Goal: Task Accomplishment & Management: Manage account settings

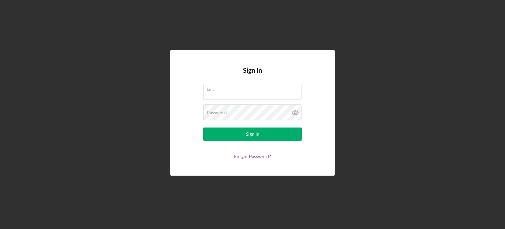
type input "[EMAIL_ADDRESS][DOMAIN_NAME]"
drag, startPoint x: 246, startPoint y: 142, endPoint x: 246, endPoint y: 139, distance: 3.6
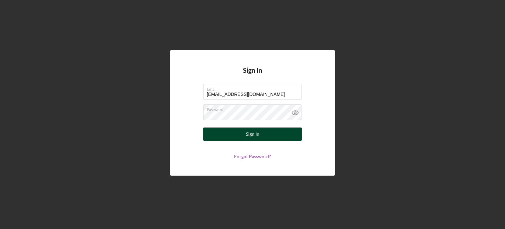
click at [246, 142] on form "Email [EMAIL_ADDRESS][DOMAIN_NAME] Password Sign In Forgot Password?" at bounding box center [253, 121] width 132 height 75
click at [246, 139] on div "Sign In" at bounding box center [252, 133] width 13 height 13
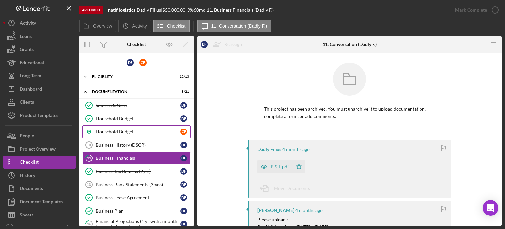
scroll to position [18, 0]
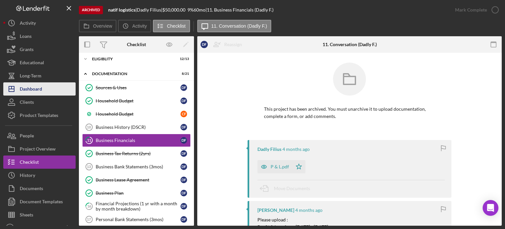
click at [40, 88] on div "Dashboard" at bounding box center [31, 89] width 22 height 15
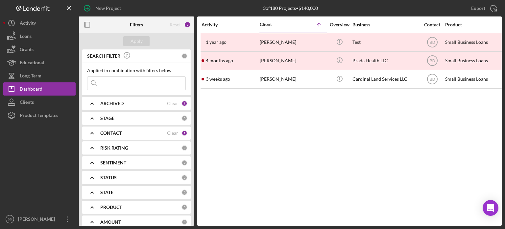
click at [115, 132] on b "CONTACT" at bounding box center [110, 132] width 21 height 5
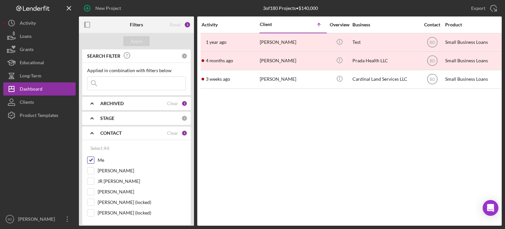
click at [94, 159] on div at bounding box center [90, 159] width 7 height 7
click at [90, 158] on input "Me" at bounding box center [91, 160] width 7 height 7
checkbox input "false"
click at [135, 40] on div "Apply" at bounding box center [137, 41] width 12 height 10
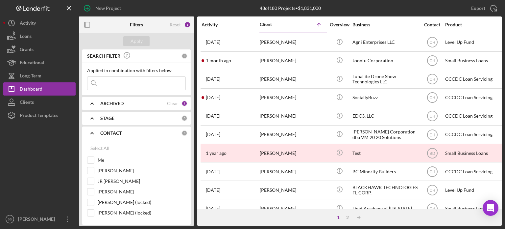
click at [123, 103] on b "ARCHIVED" at bounding box center [111, 103] width 23 height 5
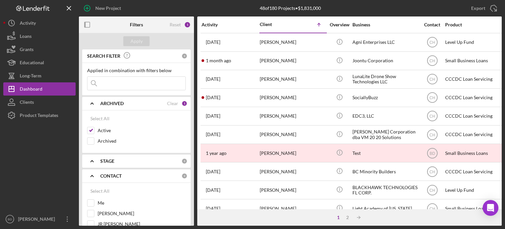
click at [120, 102] on b "ARCHIVED" at bounding box center [111, 103] width 23 height 5
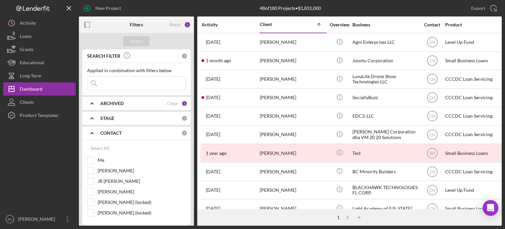
click at [347, 210] on div "1 2 Icon/Table Sort Arrow" at bounding box center [349, 217] width 305 height 16
click at [350, 217] on div "2" at bounding box center [347, 217] width 9 height 5
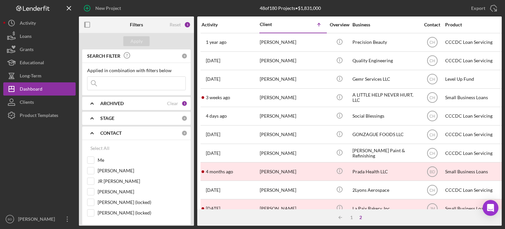
click at [127, 87] on input at bounding box center [137, 83] width 98 height 13
type input "hate"
click at [129, 43] on button "Apply" at bounding box center [136, 41] width 26 height 10
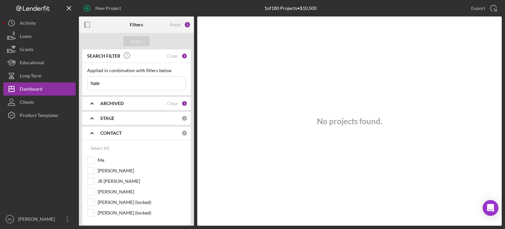
click at [112, 83] on input "hate" at bounding box center [137, 83] width 98 height 13
click at [134, 38] on div "Apply" at bounding box center [137, 41] width 12 height 10
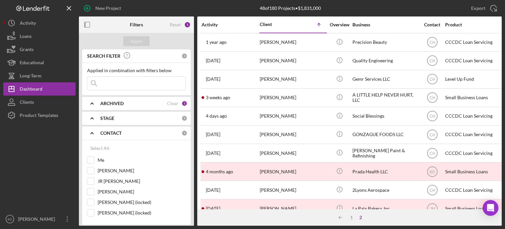
click at [93, 134] on icon "Icon/Expander" at bounding box center [92, 133] width 16 height 16
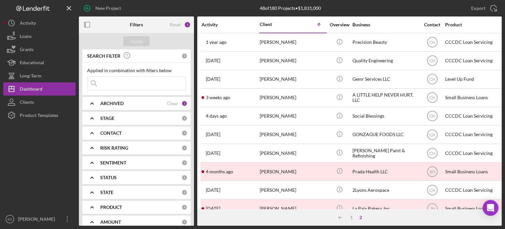
click at [93, 134] on icon "Icon/Expander" at bounding box center [92, 133] width 16 height 16
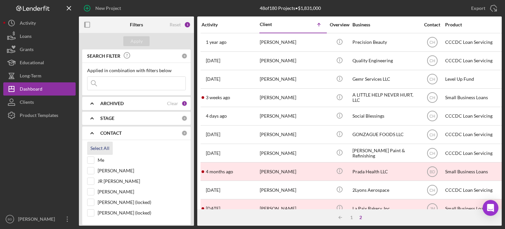
click at [92, 148] on div "Select All" at bounding box center [99, 148] width 19 height 13
checkbox input "true"
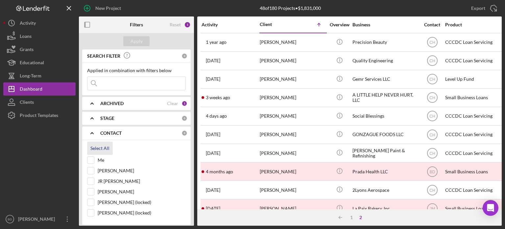
checkbox input "true"
click at [130, 39] on button "Apply" at bounding box center [136, 41] width 26 height 10
click at [94, 131] on icon "Icon/Expander" at bounding box center [92, 133] width 16 height 16
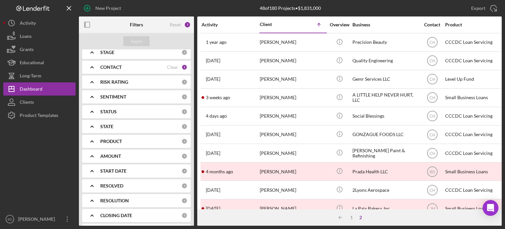
scroll to position [96, 0]
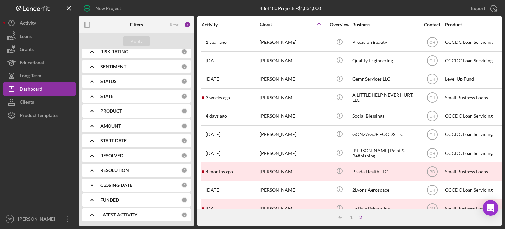
click at [115, 182] on b "CLOSING DATE" at bounding box center [116, 184] width 32 height 5
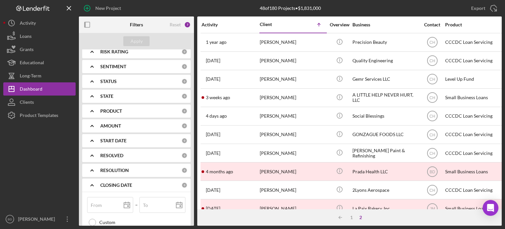
click at [115, 182] on b "CLOSING DATE" at bounding box center [116, 184] width 32 height 5
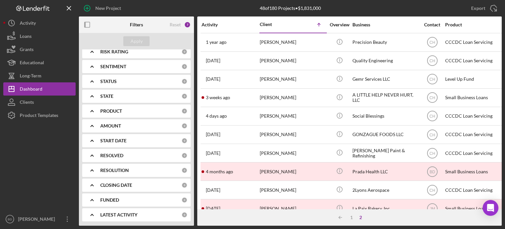
click at [109, 166] on div "RESOLUTION 0" at bounding box center [143, 170] width 87 height 13
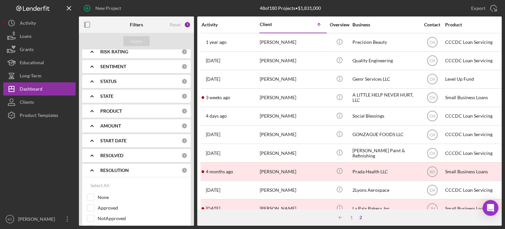
click at [109, 166] on div "RESOLUTION 0" at bounding box center [143, 170] width 87 height 13
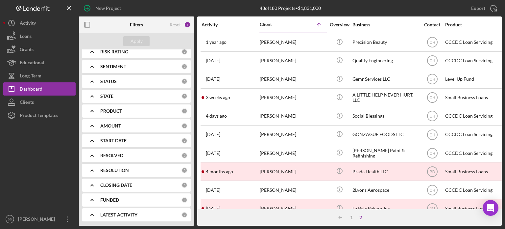
click at [108, 150] on div "RESOLVED 0" at bounding box center [143, 155] width 87 height 13
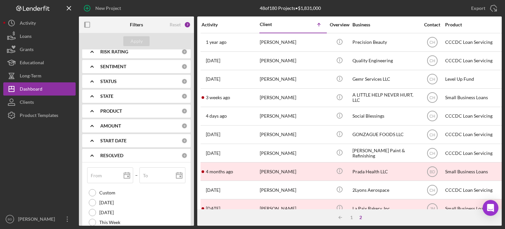
click at [108, 150] on div "RESOLVED 0" at bounding box center [143, 155] width 87 height 13
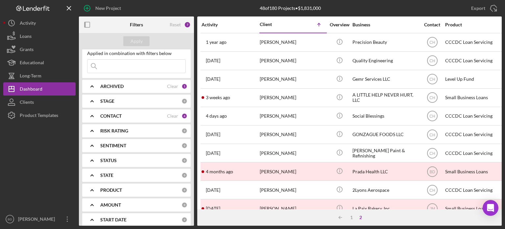
scroll to position [0, 0]
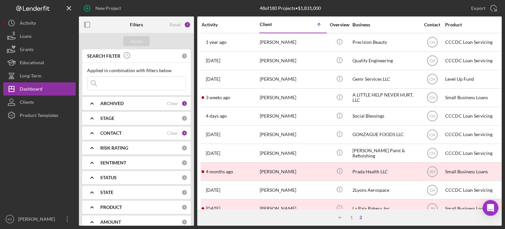
click at [118, 101] on b "ARCHIVED" at bounding box center [111, 103] width 23 height 5
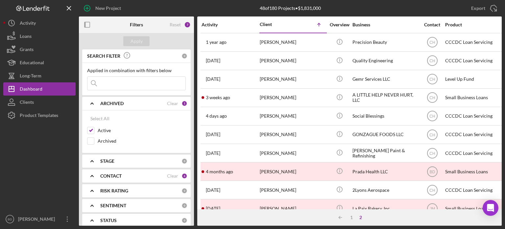
click at [118, 101] on b "ARCHIVED" at bounding box center [111, 103] width 23 height 5
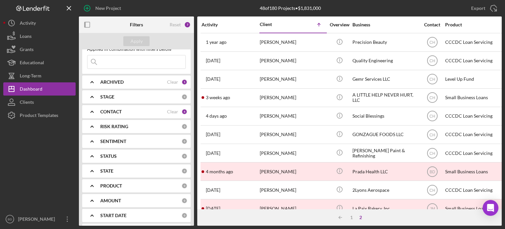
scroll to position [33, 0]
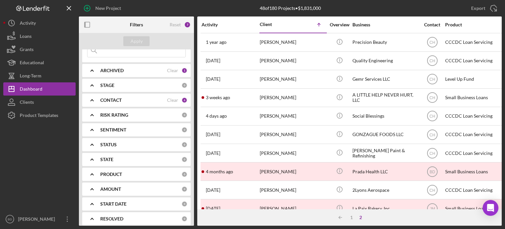
click at [111, 171] on div "PRODUCT 0" at bounding box center [143, 174] width 87 height 13
click at [93, 198] on input "Small Business Loans" at bounding box center [91, 201] width 7 height 7
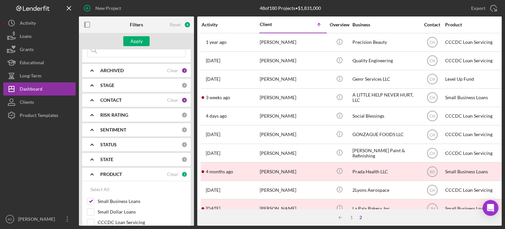
click at [137, 35] on div "Apply" at bounding box center [136, 41] width 115 height 16
click at [137, 37] on div "Apply" at bounding box center [137, 41] width 12 height 10
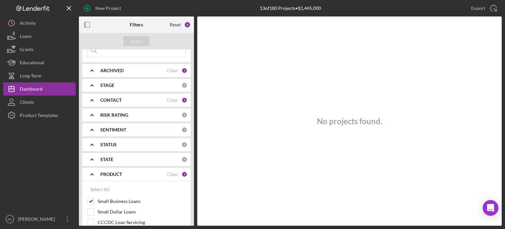
click at [174, 25] on div "Reset" at bounding box center [175, 24] width 11 height 5
checkbox input "false"
click at [132, 41] on div "Apply" at bounding box center [137, 41] width 12 height 10
click at [122, 72] on b "ARCHIVED" at bounding box center [111, 70] width 23 height 5
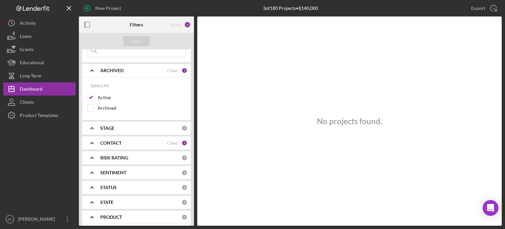
click at [122, 72] on b "ARCHIVED" at bounding box center [111, 70] width 23 height 5
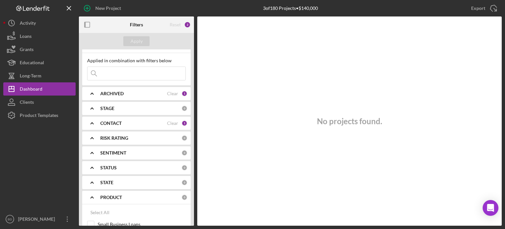
scroll to position [0, 0]
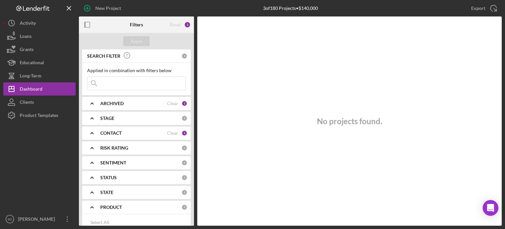
click at [116, 129] on div "CONTACT Clear 1" at bounding box center [143, 132] width 87 height 13
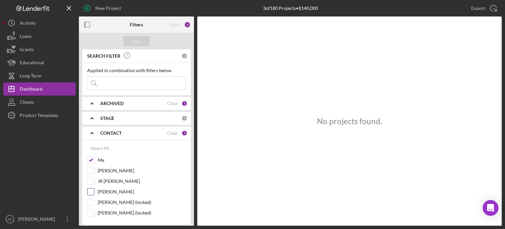
click at [92, 190] on input "[PERSON_NAME]" at bounding box center [91, 191] width 7 height 7
checkbox input "true"
click at [132, 37] on div "Apply" at bounding box center [137, 41] width 12 height 10
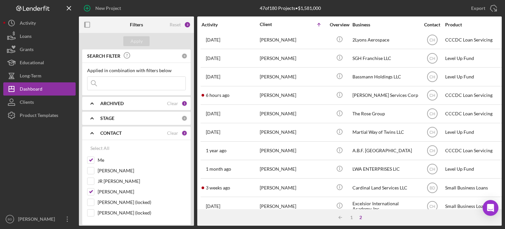
scroll to position [99, 0]
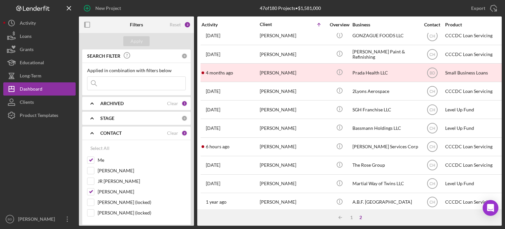
click at [340, 25] on div "Overview" at bounding box center [339, 24] width 25 height 5
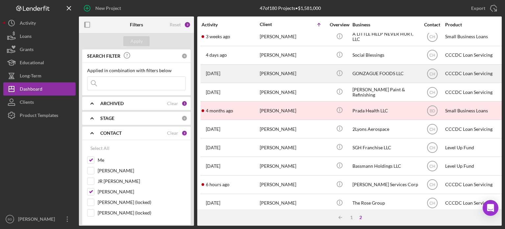
scroll to position [0, 0]
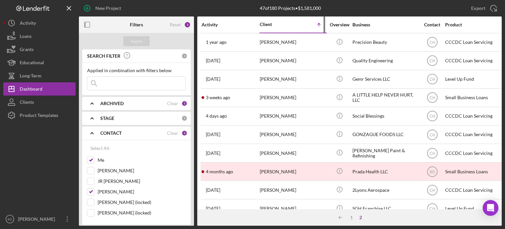
click at [317, 22] on icon "Icon/Table Sort Arrow" at bounding box center [319, 24] width 13 height 13
click at [320, 25] on icon "Icon/Table Sort Arrow" at bounding box center [319, 24] width 13 height 13
click at [319, 23] on polyline at bounding box center [319, 23] width 3 height 1
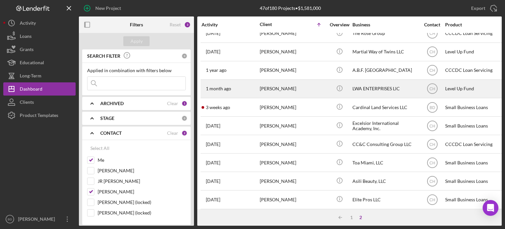
scroll to position [238, 0]
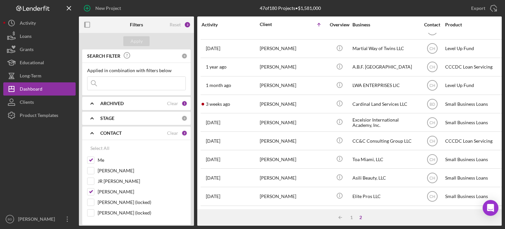
click at [363, 217] on div "2" at bounding box center [360, 217] width 9 height 5
click at [361, 217] on div "2" at bounding box center [360, 217] width 9 height 5
click at [361, 215] on div "2" at bounding box center [360, 217] width 9 height 5
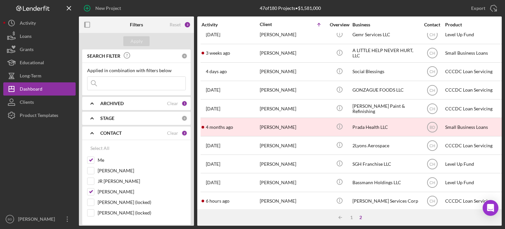
scroll to position [0, 0]
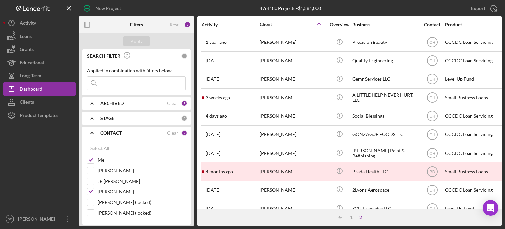
click at [129, 81] on input at bounding box center [137, 83] width 98 height 13
type input "hate"
click at [136, 39] on div "Apply" at bounding box center [137, 41] width 12 height 10
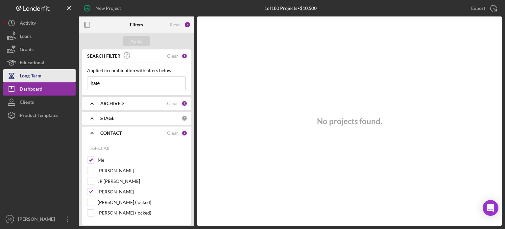
drag, startPoint x: 140, startPoint y: 85, endPoint x: 75, endPoint y: 77, distance: 65.6
click at [75, 77] on div "New Project 1 of 180 Projects • $10,500 Export Icon/Export Filters Reset 4 Appl…" at bounding box center [252, 112] width 499 height 225
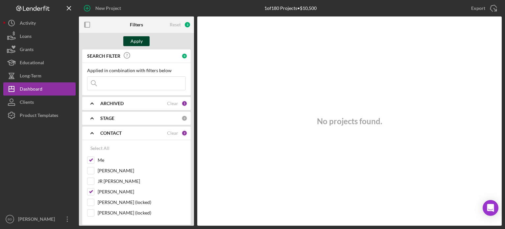
click at [136, 36] on div "Apply" at bounding box center [136, 41] width 115 height 16
click at [144, 38] on button "Apply" at bounding box center [136, 41] width 26 height 10
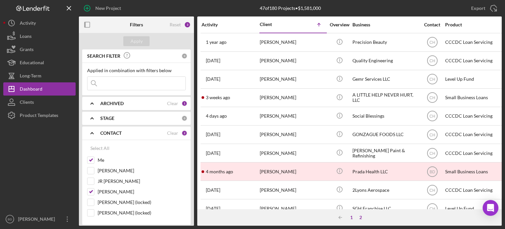
click at [352, 217] on div "1" at bounding box center [351, 217] width 9 height 5
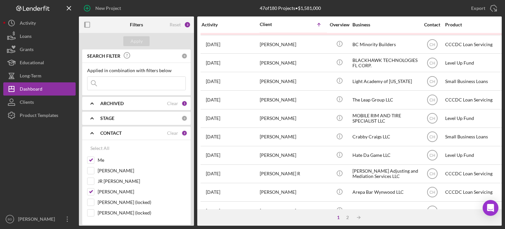
scroll to position [132, 0]
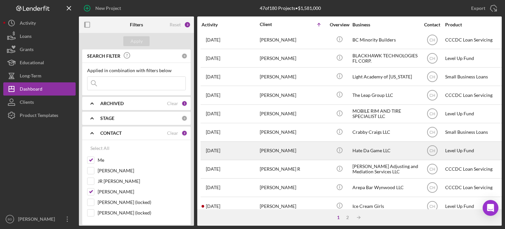
click at [283, 147] on div "[PERSON_NAME]" at bounding box center [293, 150] width 66 height 17
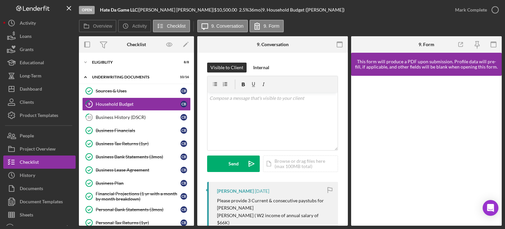
click at [349, 153] on div "Overview Internal Workflow Stage Open Icon/Dropdown Arrow Archive (can unarchiv…" at bounding box center [290, 130] width 423 height 189
click at [109, 63] on div "Eligiblity" at bounding box center [139, 62] width 94 height 4
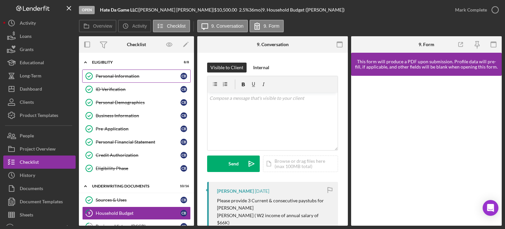
click at [109, 78] on div "Personal Information" at bounding box center [138, 75] width 85 height 5
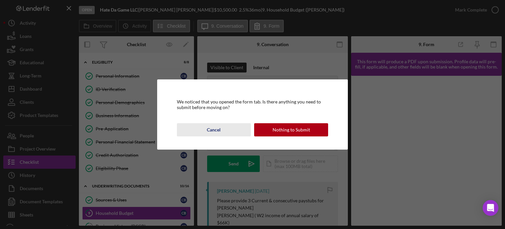
click at [237, 125] on button "Cancel" at bounding box center [214, 129] width 74 height 13
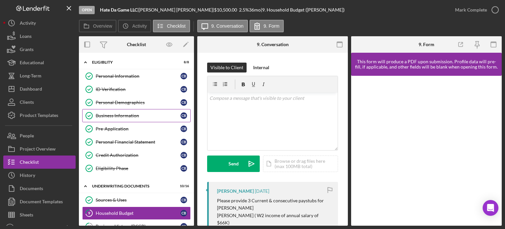
click at [127, 114] on div "Business Information" at bounding box center [138, 115] width 85 height 5
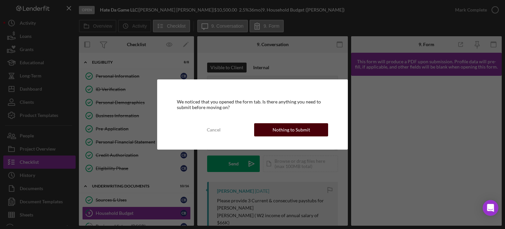
click at [278, 127] on div "Nothing to Submit" at bounding box center [292, 129] width 38 height 13
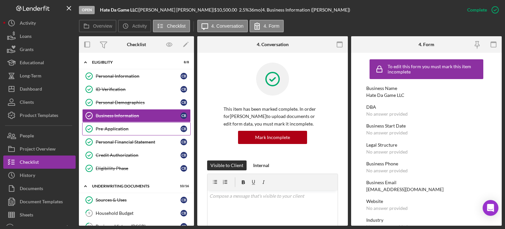
click at [113, 126] on div "Pre-Application" at bounding box center [138, 128] width 85 height 5
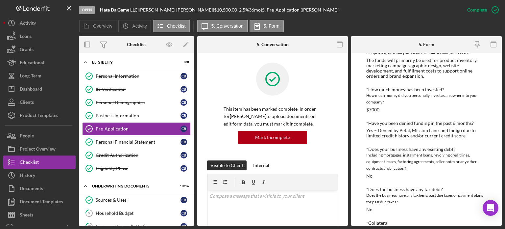
scroll to position [494, 0]
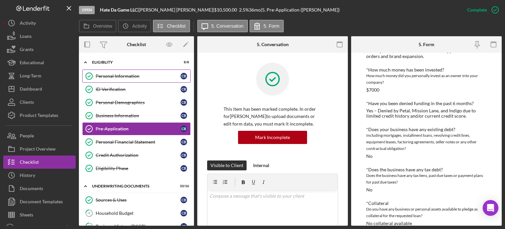
click at [113, 72] on link "Personal Information Personal Information C B" at bounding box center [136, 75] width 109 height 13
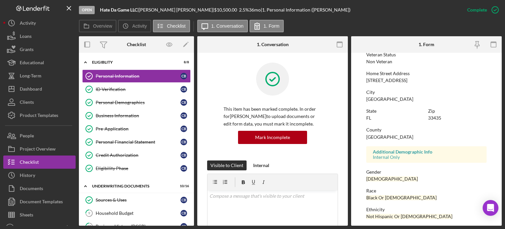
scroll to position [99, 0]
click at [330, 93] on div "This item has been marked complete. In order for [PERSON_NAME] to upload docume…" at bounding box center [272, 112] width 131 height 98
click at [29, 136] on div "People" at bounding box center [27, 136] width 14 height 15
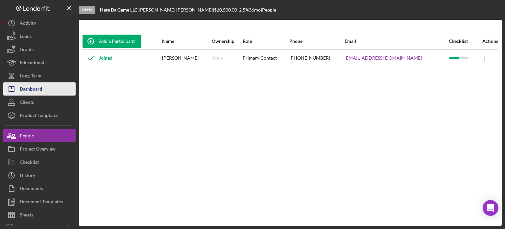
click at [37, 88] on div "Dashboard" at bounding box center [31, 89] width 22 height 15
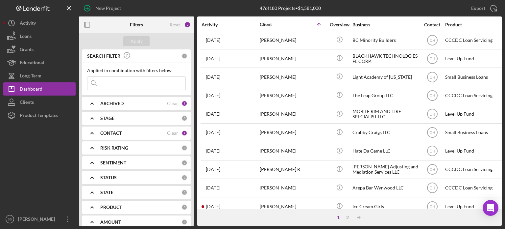
scroll to position [132, 0]
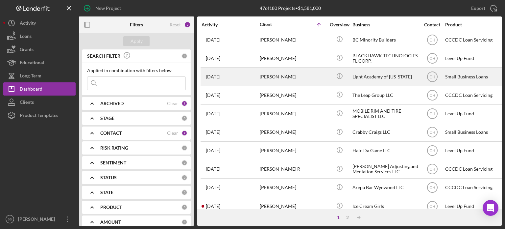
click at [282, 76] on div "[PERSON_NAME]" at bounding box center [293, 76] width 66 height 17
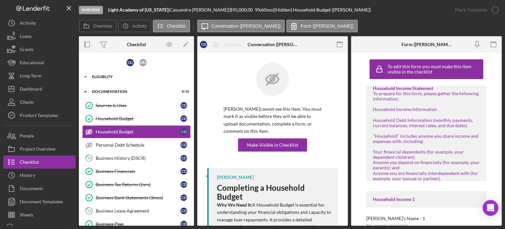
click at [104, 78] on div "Eligiblity" at bounding box center [139, 77] width 94 height 4
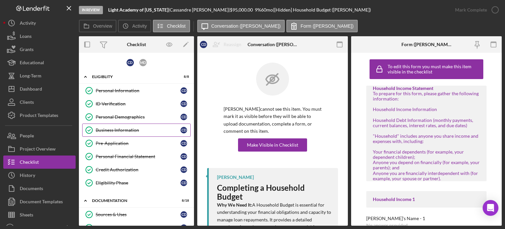
click at [120, 133] on link "Business Information Business Information C D" at bounding box center [136, 129] width 109 height 13
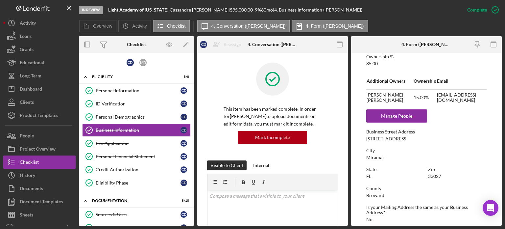
scroll to position [296, 0]
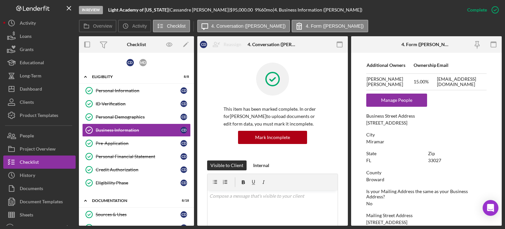
drag, startPoint x: 417, startPoint y: 121, endPoint x: 387, endPoint y: 122, distance: 30.6
click at [387, 122] on div "Business Street Address [STREET_ADDRESS]" at bounding box center [427, 119] width 120 height 12
click at [391, 122] on div "[STREET_ADDRESS]" at bounding box center [387, 122] width 41 height 5
click at [398, 122] on div "[STREET_ADDRESS]" at bounding box center [387, 122] width 41 height 5
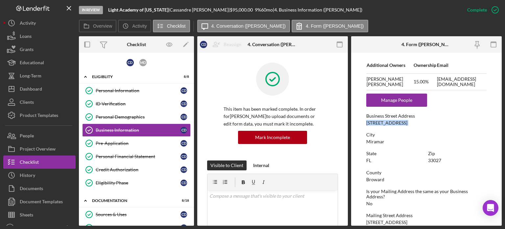
click at [398, 122] on div "[STREET_ADDRESS]" at bounding box center [387, 122] width 41 height 5
click at [388, 121] on div "[STREET_ADDRESS]" at bounding box center [387, 122] width 41 height 5
click at [408, 141] on div "City Miramar" at bounding box center [427, 138] width 120 height 12
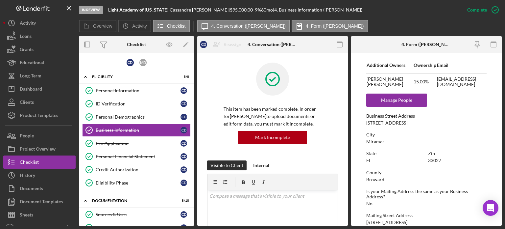
drag, startPoint x: 399, startPoint y: 122, endPoint x: 369, endPoint y: 121, distance: 30.3
click at [347, 122] on div "Overview Internal Workflow Stage In Review Icon/Dropdown Arrow Archive (can una…" at bounding box center [290, 130] width 423 height 189
click at [383, 122] on div "[STREET_ADDRESS]" at bounding box center [387, 122] width 41 height 5
drag, startPoint x: 397, startPoint y: 123, endPoint x: 392, endPoint y: 122, distance: 4.3
click at [392, 122] on div "[STREET_ADDRESS]" at bounding box center [387, 122] width 41 height 5
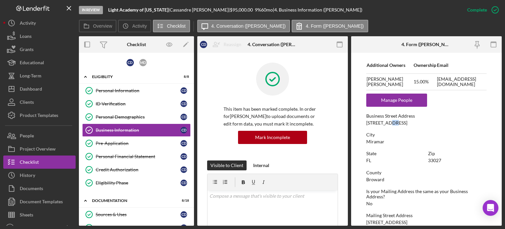
click at [396, 122] on div "[STREET_ADDRESS]" at bounding box center [387, 122] width 41 height 5
drag, startPoint x: 399, startPoint y: 122, endPoint x: 367, endPoint y: 121, distance: 31.9
click at [367, 121] on div "[STREET_ADDRESS]" at bounding box center [387, 122] width 41 height 5
copy div "14200 SW 55th"
click at [39, 130] on button "People" at bounding box center [39, 135] width 72 height 13
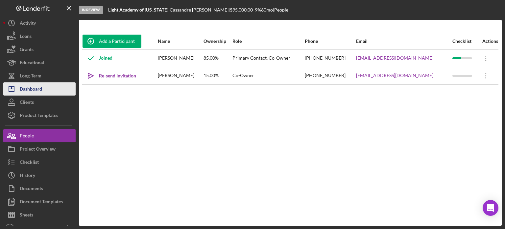
click at [48, 91] on button "Icon/Dashboard Dashboard" at bounding box center [39, 88] width 72 height 13
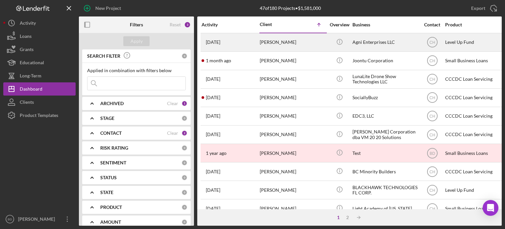
click at [300, 39] on div "[PERSON_NAME]" at bounding box center [293, 42] width 66 height 17
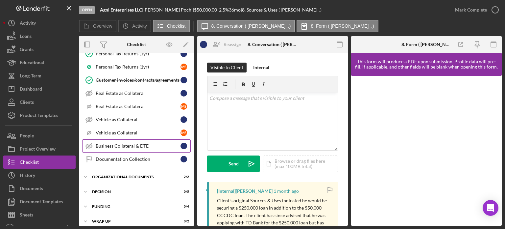
scroll to position [212, 0]
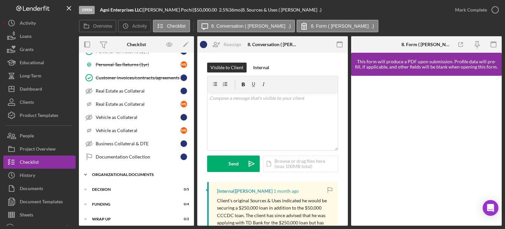
click at [124, 172] on div "Organizational Documents" at bounding box center [139, 174] width 94 height 4
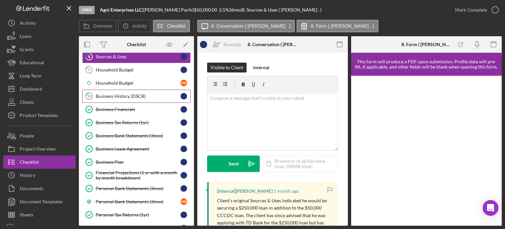
scroll to position [47, 0]
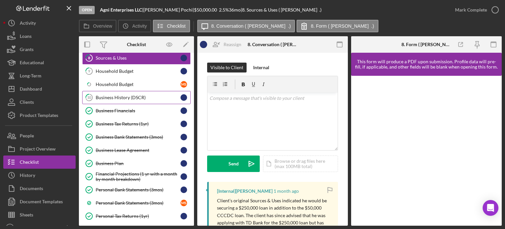
click at [116, 92] on link "10 Business History (DSCR)" at bounding box center [136, 97] width 109 height 13
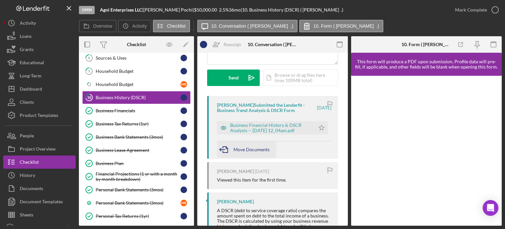
scroll to position [99, 0]
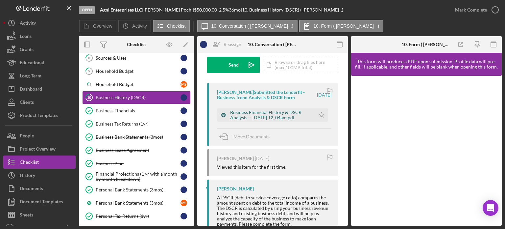
click at [224, 119] on icon "button" at bounding box center [223, 114] width 13 height 13
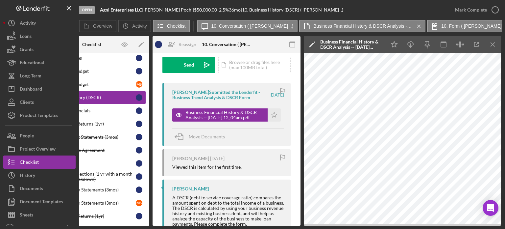
scroll to position [0, 0]
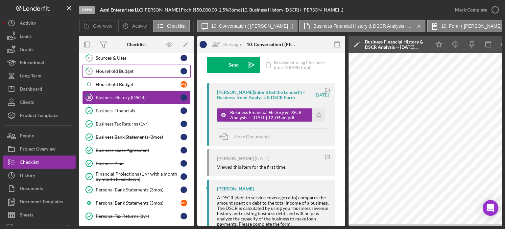
click at [120, 72] on div "Household Budget" at bounding box center [138, 70] width 85 height 5
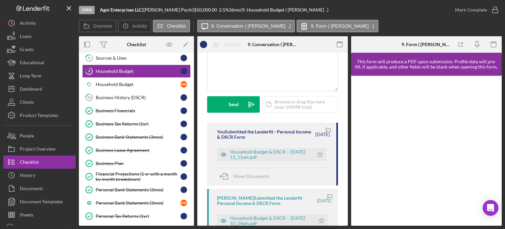
scroll to position [66, 0]
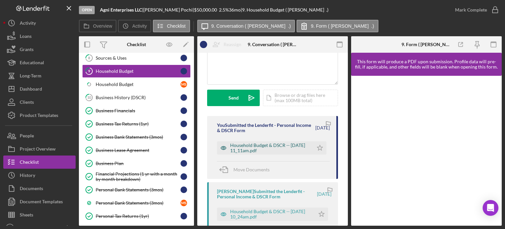
click at [223, 150] on icon "button" at bounding box center [223, 147] width 13 height 13
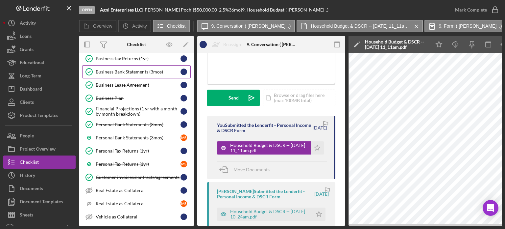
scroll to position [113, 0]
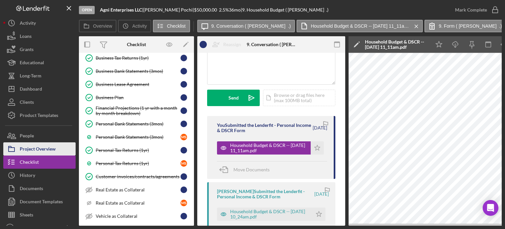
click at [39, 145] on div "Project Overview" at bounding box center [38, 149] width 36 height 15
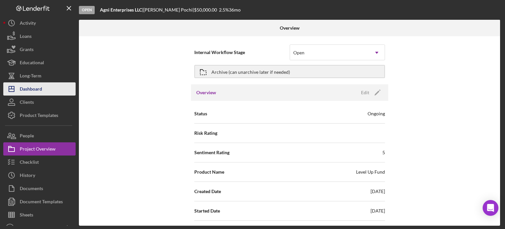
click at [41, 82] on div "Dashboard" at bounding box center [31, 89] width 22 height 15
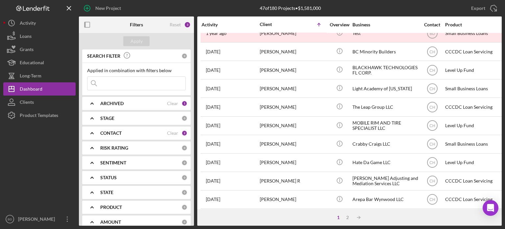
scroll to position [132, 0]
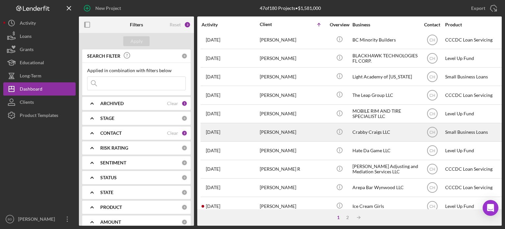
click at [281, 129] on div "[PERSON_NAME]" at bounding box center [293, 131] width 66 height 17
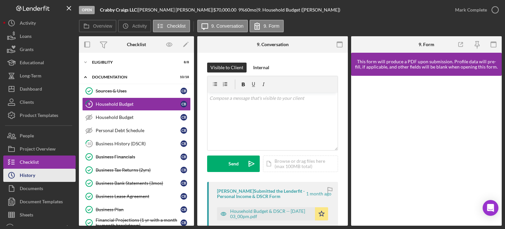
click at [35, 172] on div "History" at bounding box center [27, 175] width 15 height 15
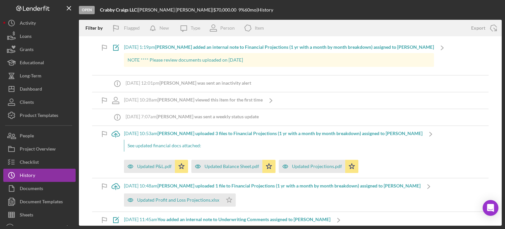
click at [232, 59] on p "NOTE **** Please review documents uploaded on [DATE]" at bounding box center [279, 59] width 303 height 7
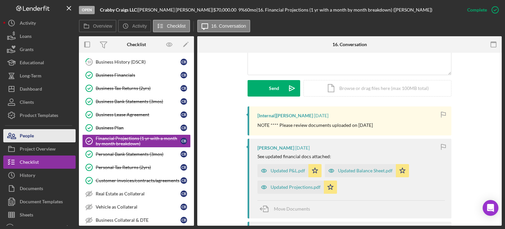
scroll to position [165, 0]
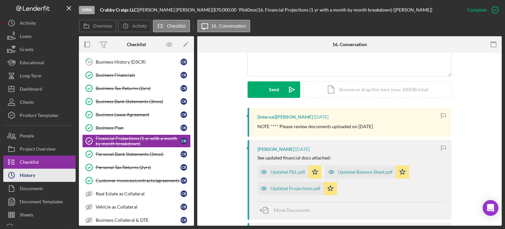
click at [38, 172] on button "Icon/History History" at bounding box center [39, 174] width 72 height 13
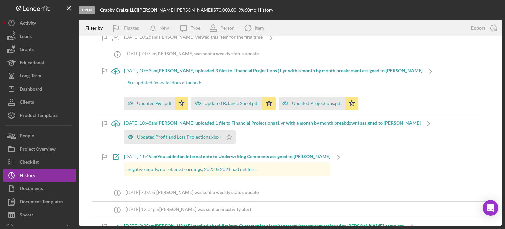
scroll to position [99, 0]
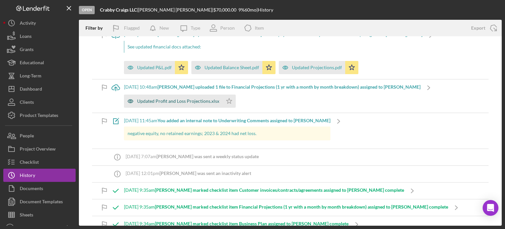
click at [188, 98] on div "Updated Profit and Loss Projections.xlsx" at bounding box center [178, 100] width 82 height 5
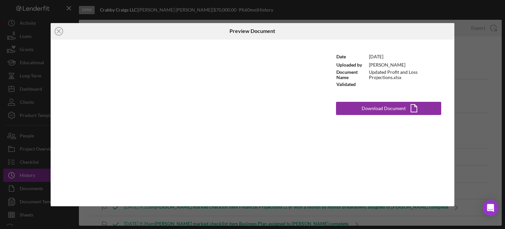
click at [465, 69] on div "Icon/Close Preview Document Date [DATE] Uploaded by [PERSON_NAME] Document Name…" at bounding box center [252, 114] width 505 height 229
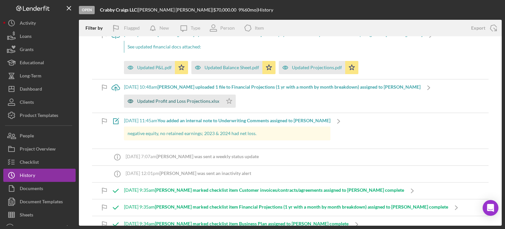
click at [174, 99] on div "Updated Profit and Loss Projections.xlsx" at bounding box center [178, 100] width 82 height 5
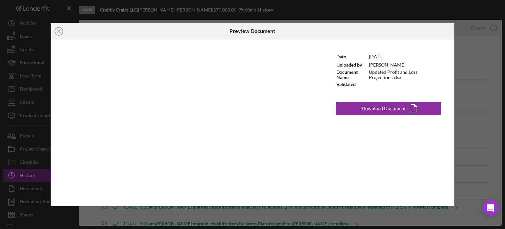
click at [483, 101] on div "Icon/Close Preview Document Date [DATE] Uploaded by [PERSON_NAME] Document Name…" at bounding box center [252, 114] width 505 height 229
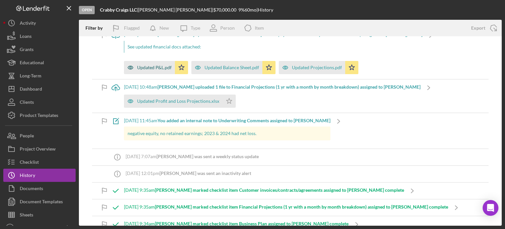
click at [146, 65] on div "Updated P&L.pdf" at bounding box center [154, 67] width 35 height 5
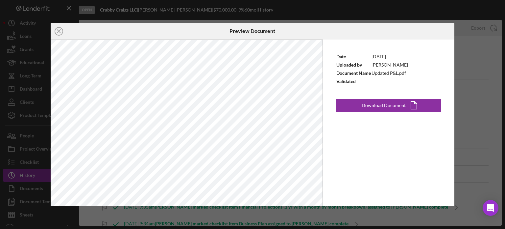
click at [472, 89] on div "Icon/Close Preview Document Date [DATE] Uploaded by [PERSON_NAME] Document Name…" at bounding box center [252, 114] width 505 height 229
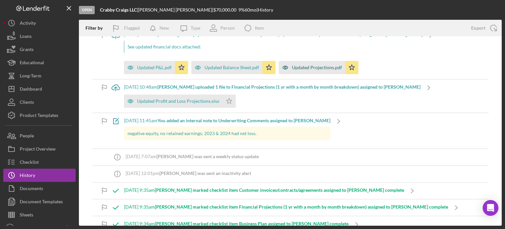
click at [308, 69] on div "Updated Projections.pdf" at bounding box center [317, 67] width 50 height 5
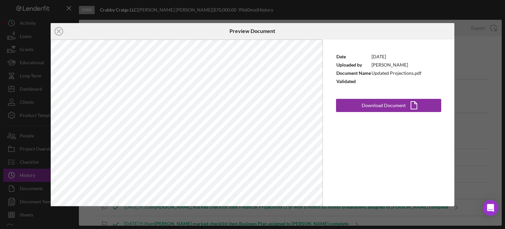
click at [472, 86] on div "Icon/Close Preview Document Date [DATE] Uploaded by [PERSON_NAME] Document Name…" at bounding box center [252, 114] width 505 height 229
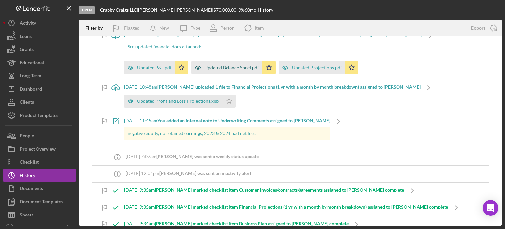
click at [244, 66] on div "Updated Balance Sheet.pdf" at bounding box center [232, 67] width 55 height 5
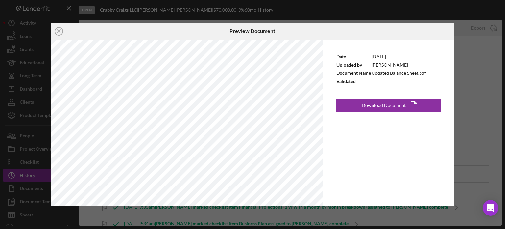
click at [491, 111] on div "Icon/Close Preview Document Date [DATE] Uploaded by [PERSON_NAME] Document Name…" at bounding box center [252, 114] width 505 height 229
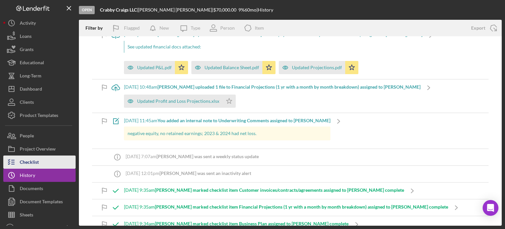
click at [40, 160] on button "Checklist" at bounding box center [39, 161] width 72 height 13
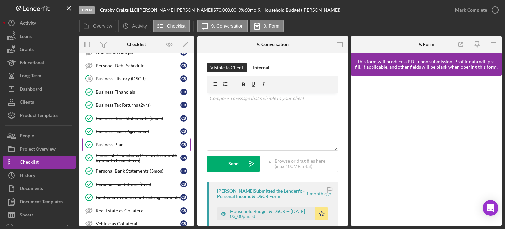
scroll to position [66, 0]
click at [122, 138] on link "Business Plan Business Plan C B" at bounding box center [136, 143] width 109 height 13
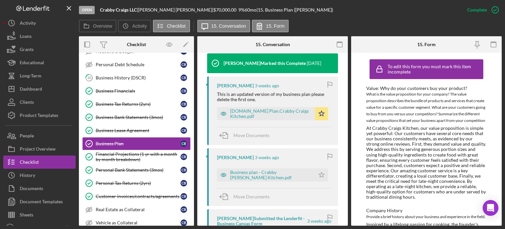
scroll to position [230, 0]
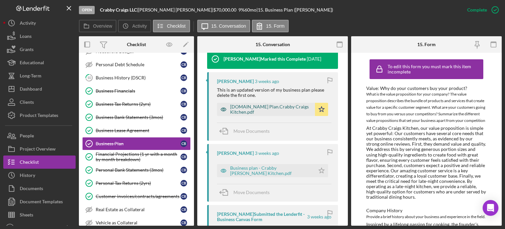
click at [225, 112] on icon "button" at bounding box center [223, 109] width 13 height 13
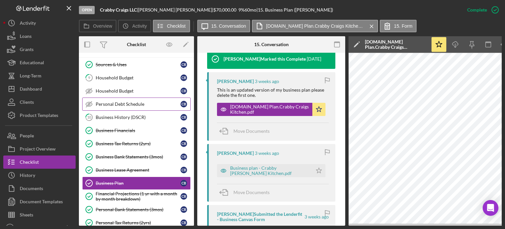
scroll to position [0, 0]
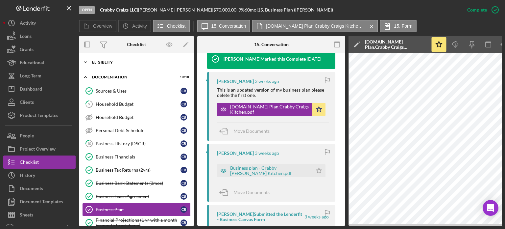
click at [116, 66] on div "Icon/Expander Eligiblity 8 / 8" at bounding box center [136, 62] width 115 height 13
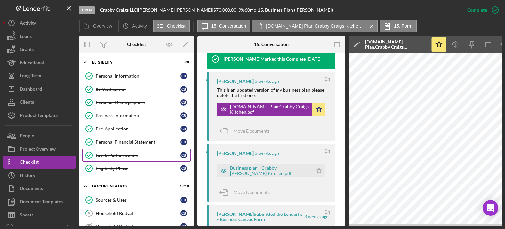
click at [120, 153] on div "Credit Authorization" at bounding box center [138, 154] width 85 height 5
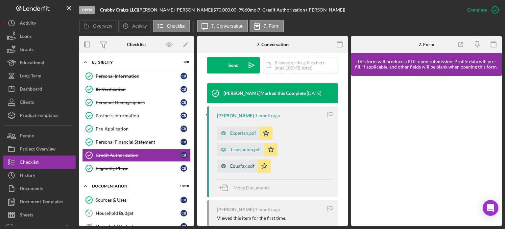
scroll to position [197, 0]
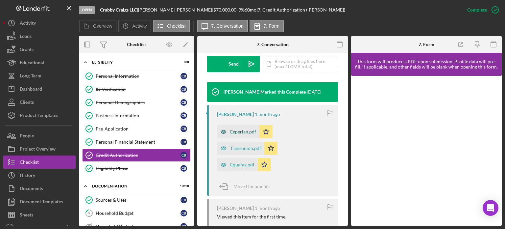
click at [223, 129] on icon "button" at bounding box center [223, 131] width 13 height 13
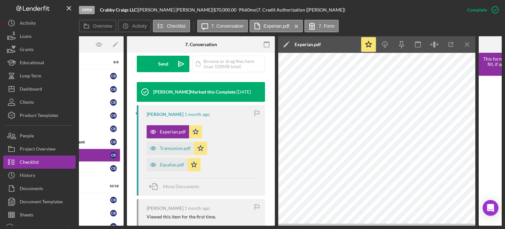
scroll to position [0, 72]
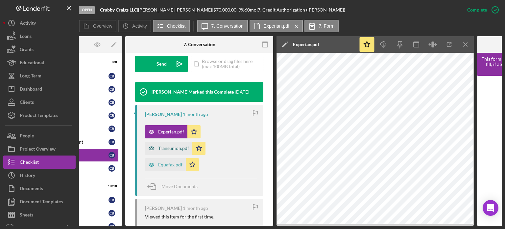
click at [153, 146] on icon "button" at bounding box center [151, 148] width 13 height 13
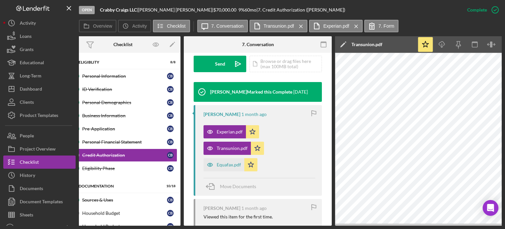
scroll to position [0, 0]
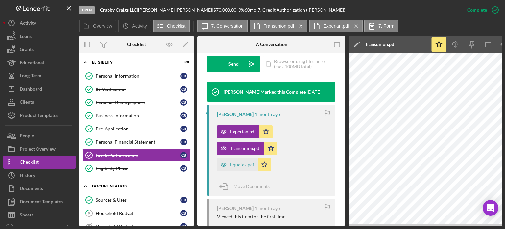
click at [114, 185] on div "Documentation" at bounding box center [139, 186] width 94 height 4
click at [112, 185] on div "Documentation" at bounding box center [139, 186] width 94 height 4
click at [107, 60] on div "Icon/Expander Eligiblity 8 / 8" at bounding box center [136, 62] width 115 height 13
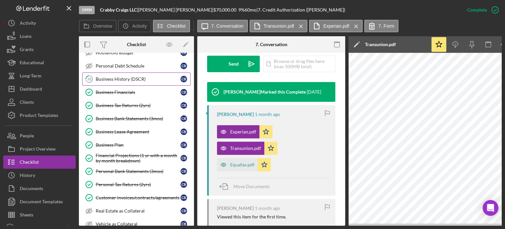
scroll to position [66, 0]
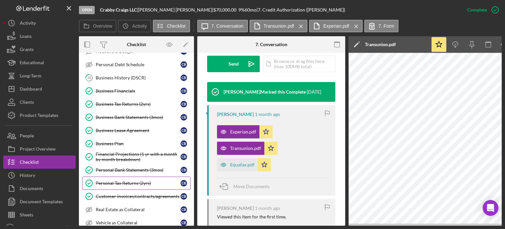
click at [119, 180] on div "Personal Tax Returns (2yrs)" at bounding box center [138, 182] width 85 height 5
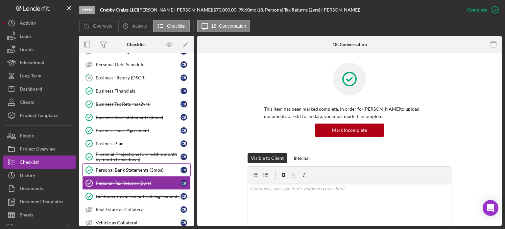
click at [120, 168] on div "Personal Bank Statements (3mos)" at bounding box center [138, 169] width 85 height 5
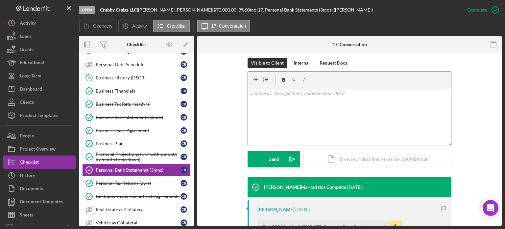
scroll to position [132, 0]
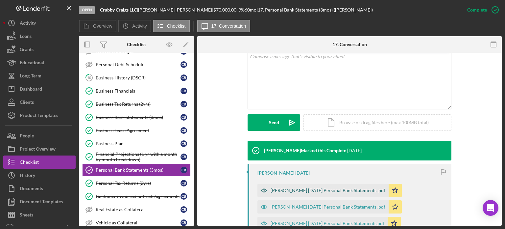
click at [262, 189] on icon "button" at bounding box center [264, 190] width 13 height 13
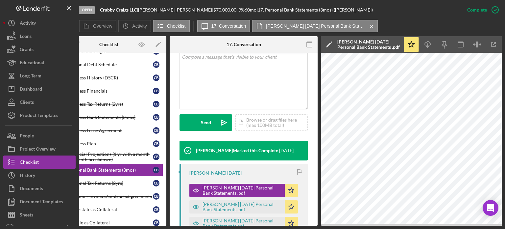
scroll to position [0, 44]
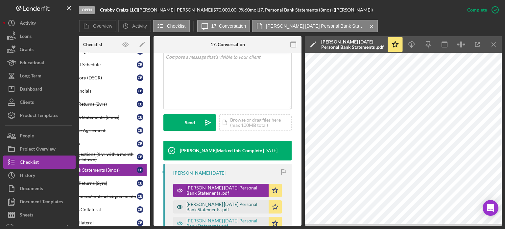
click at [190, 203] on div "[PERSON_NAME] [DATE] Personal Bank Statements .pdf" at bounding box center [226, 206] width 79 height 11
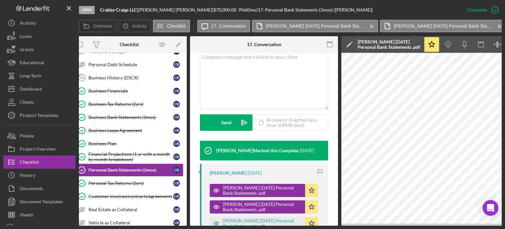
scroll to position [0, 0]
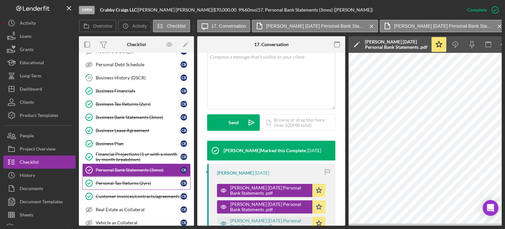
click at [119, 180] on div "Personal Tax Returns (2yrs)" at bounding box center [138, 182] width 85 height 5
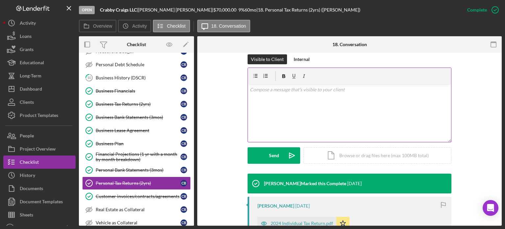
scroll to position [165, 0]
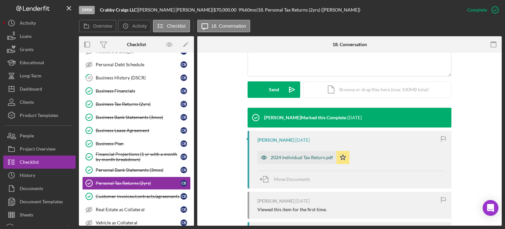
click at [260, 157] on icon "button" at bounding box center [264, 157] width 13 height 13
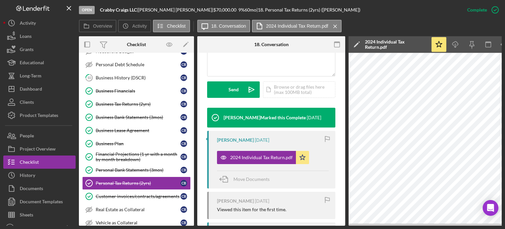
scroll to position [0, 44]
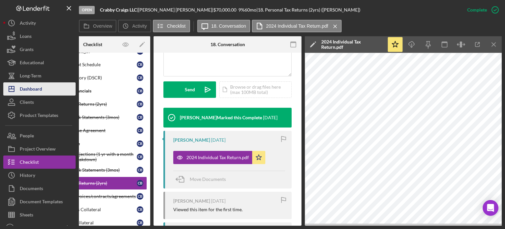
click at [42, 85] on div "Dashboard" at bounding box center [31, 89] width 22 height 15
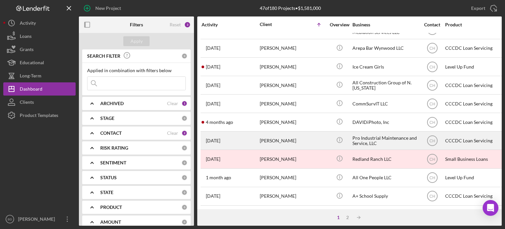
scroll to position [294, 0]
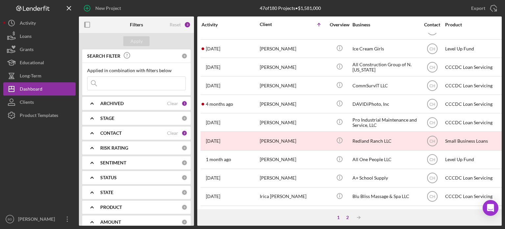
click at [349, 217] on div "2" at bounding box center [347, 217] width 9 height 5
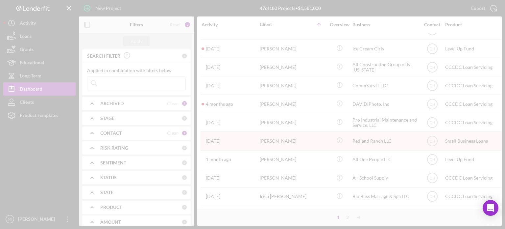
scroll to position [238, 0]
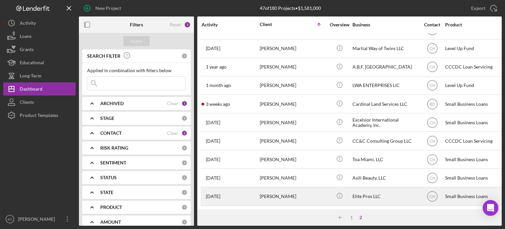
click at [294, 187] on div "[PERSON_NAME]" at bounding box center [293, 195] width 66 height 17
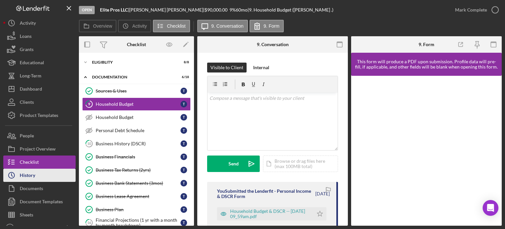
click at [24, 171] on div "History" at bounding box center [27, 175] width 15 height 15
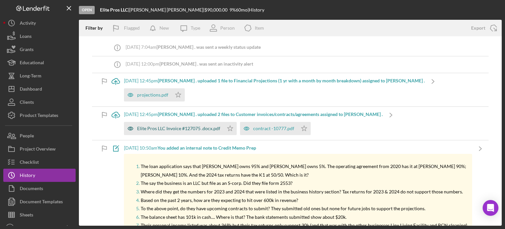
click at [145, 125] on div "Elite Pros LLC Invoice #127075 .docx.pdf" at bounding box center [174, 128] width 100 height 13
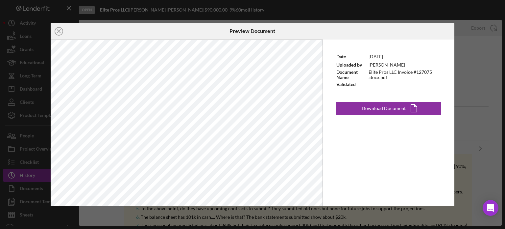
click at [491, 85] on div "Icon/Close Preview Document Date [DATE] Uploaded by [PERSON_NAME] Document Name…" at bounding box center [252, 114] width 505 height 229
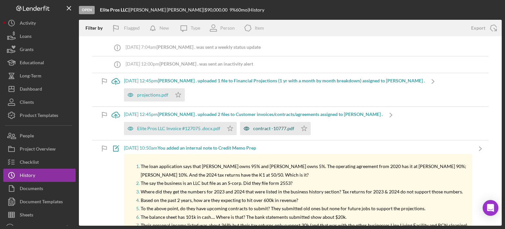
click at [260, 127] on div "contract -10777.pdf" at bounding box center [273, 128] width 41 height 5
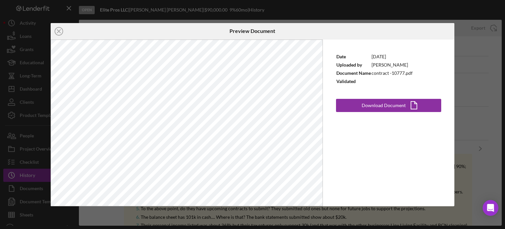
click at [483, 110] on div "Icon/Close Preview Document Date [DATE] Uploaded by [PERSON_NAME] Document Name…" at bounding box center [252, 114] width 505 height 229
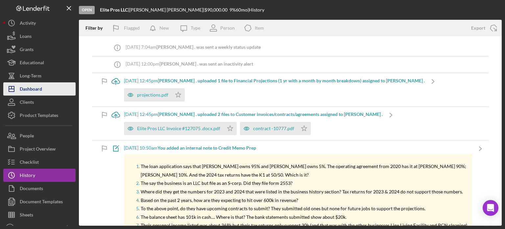
click at [26, 83] on div "Dashboard" at bounding box center [31, 89] width 22 height 15
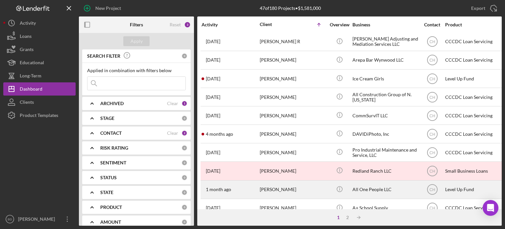
scroll to position [294, 0]
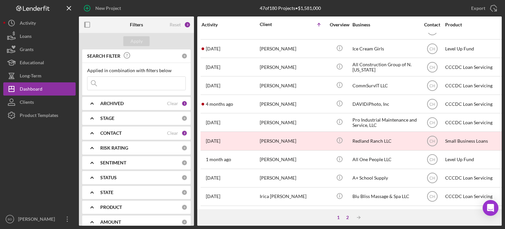
click at [349, 216] on div "2" at bounding box center [347, 217] width 9 height 5
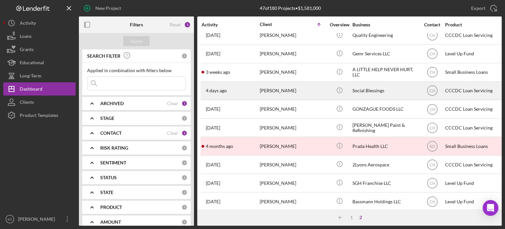
scroll to position [66, 0]
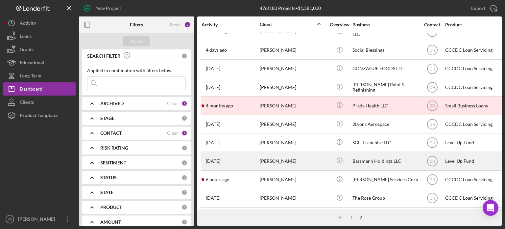
click at [365, 160] on div "Bassmann Holdings LLC" at bounding box center [386, 160] width 66 height 17
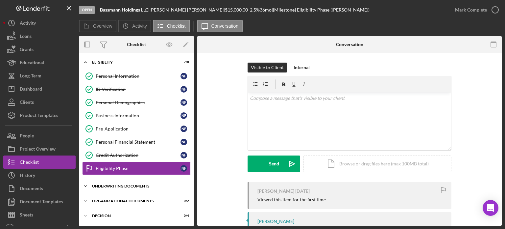
click at [124, 185] on div "Underwriting Documents" at bounding box center [139, 186] width 94 height 4
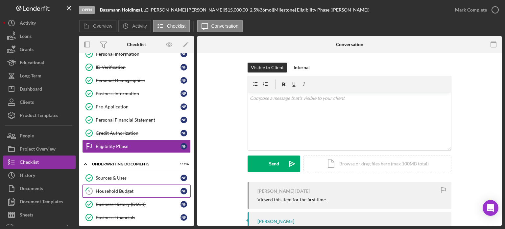
scroll to position [33, 0]
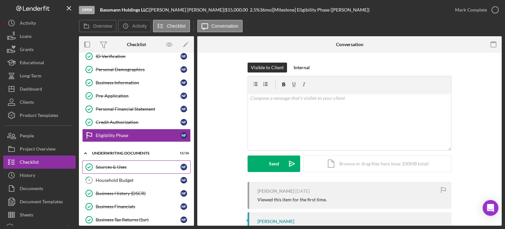
click at [122, 167] on div "Sources & Uses" at bounding box center [138, 166] width 85 height 5
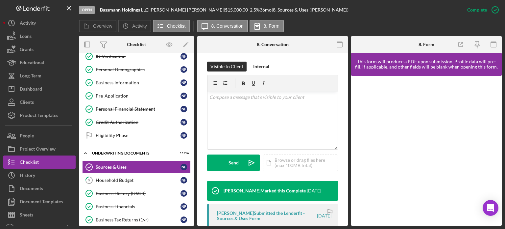
scroll to position [165, 0]
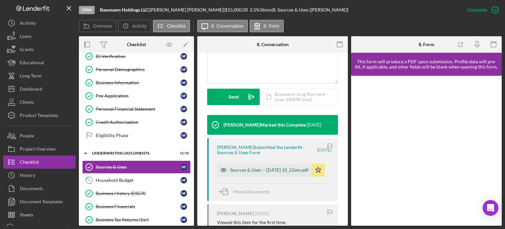
click at [226, 175] on icon "button" at bounding box center [223, 169] width 13 height 13
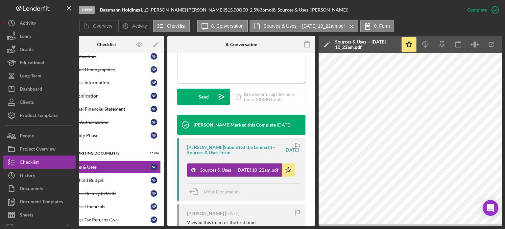
scroll to position [0, 39]
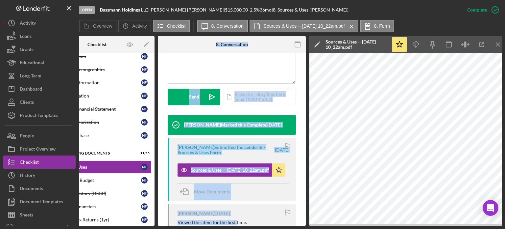
drag, startPoint x: 235, startPoint y: 225, endPoint x: 102, endPoint y: 224, distance: 133.0
click at [102, 224] on div "Open Bassmann Holdings LLC | [PERSON_NAME] | $15,000.00 2.5 % 36 mo | 8. Source…" at bounding box center [252, 114] width 505 height 229
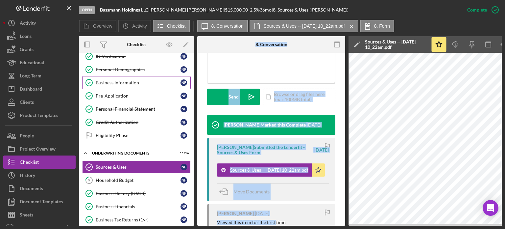
click at [116, 82] on div "Business Information" at bounding box center [138, 82] width 85 height 5
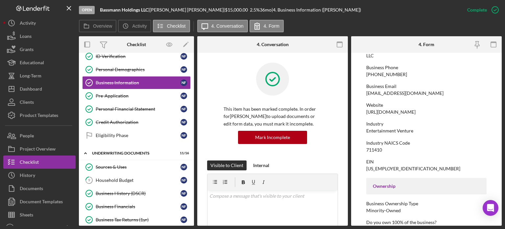
scroll to position [99, 0]
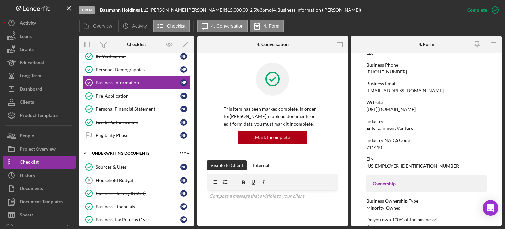
drag, startPoint x: 366, startPoint y: 110, endPoint x: 439, endPoint y: 109, distance: 72.7
click at [439, 109] on div "Website [URL][DOMAIN_NAME]" at bounding box center [427, 106] width 120 height 12
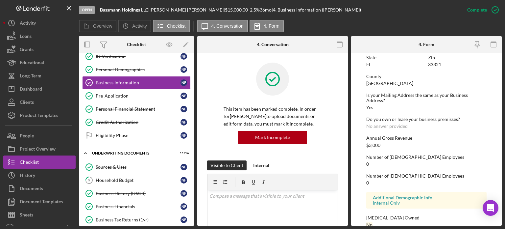
scroll to position [329, 0]
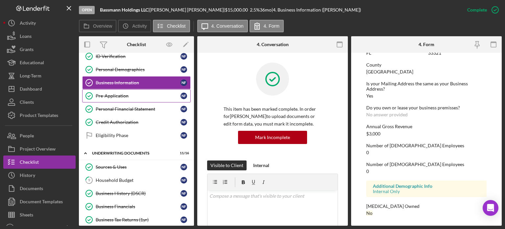
click at [124, 90] on link "Pre-Application Pre-Application N F" at bounding box center [136, 95] width 109 height 13
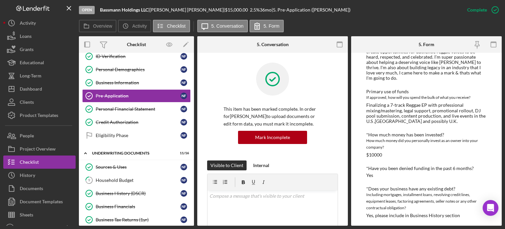
scroll to position [494, 0]
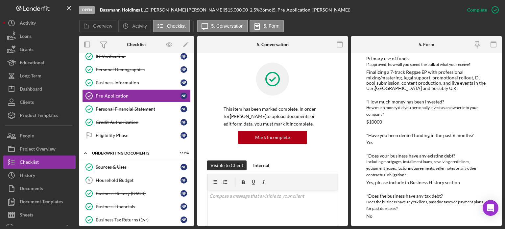
click at [375, 124] on div "$10000" at bounding box center [375, 121] width 16 height 5
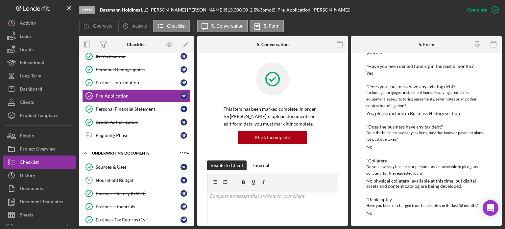
scroll to position [569, 0]
click at [112, 179] on div "Household Budget" at bounding box center [138, 179] width 85 height 5
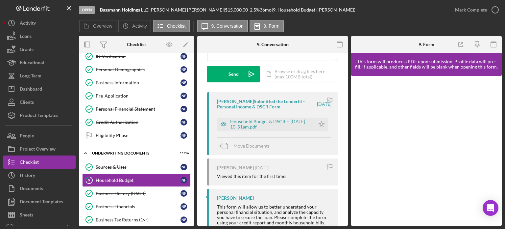
scroll to position [99, 0]
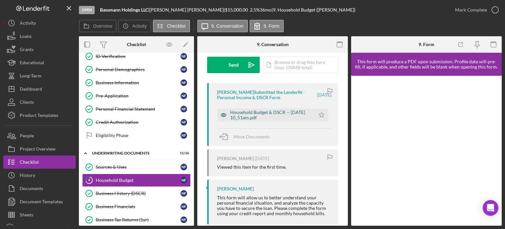
click at [225, 114] on icon "button" at bounding box center [223, 114] width 5 height 3
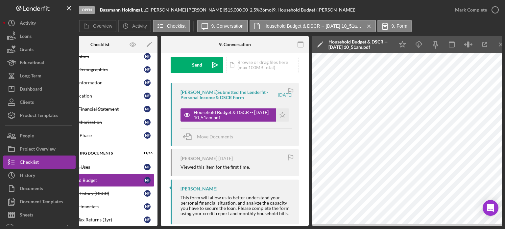
scroll to position [0, 0]
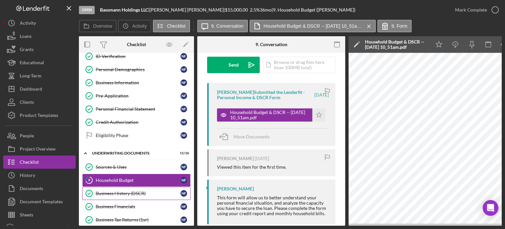
click at [116, 191] on div "Business History (DSCR)" at bounding box center [138, 193] width 85 height 5
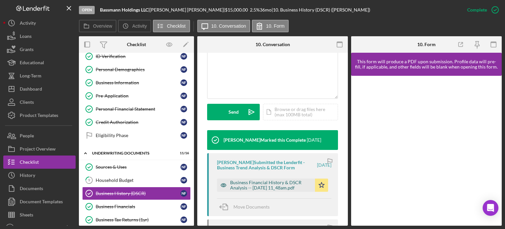
scroll to position [165, 0]
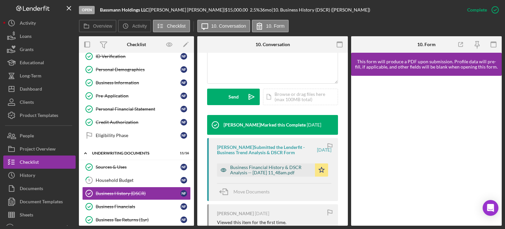
click at [225, 172] on icon "button" at bounding box center [223, 169] width 5 height 3
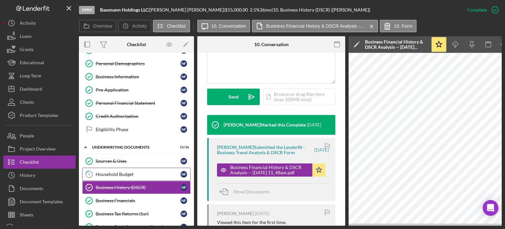
scroll to position [66, 0]
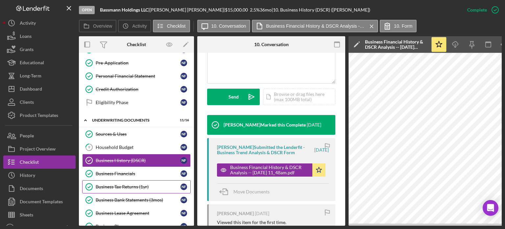
click at [120, 184] on div "Business Tax Returns (1yr)" at bounding box center [138, 186] width 85 height 5
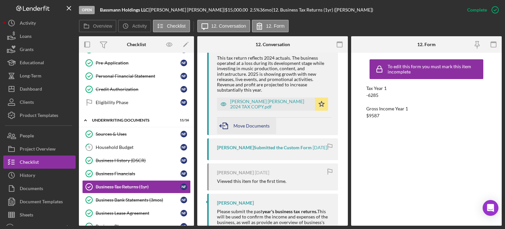
scroll to position [263, 0]
click at [222, 109] on icon "button" at bounding box center [223, 102] width 13 height 13
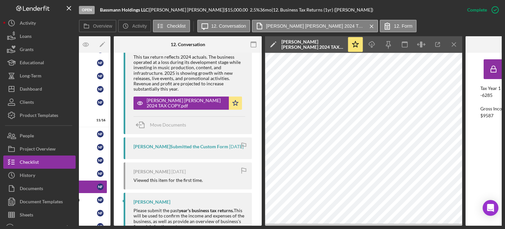
scroll to position [0, 0]
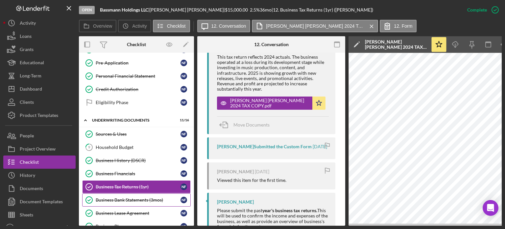
click at [131, 197] on div "Business Bank Statements (3mos)" at bounding box center [138, 199] width 85 height 5
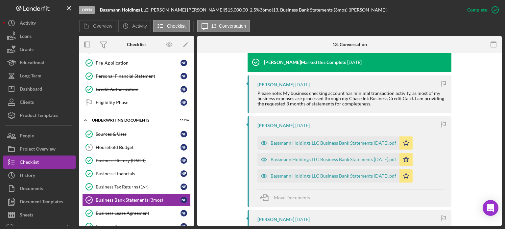
scroll to position [230, 0]
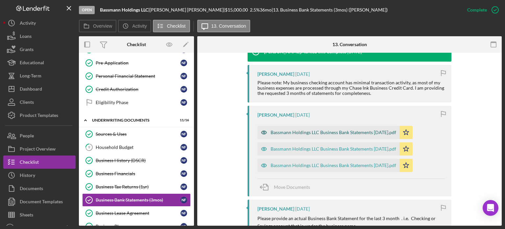
click at [263, 134] on icon "button" at bounding box center [264, 132] width 13 height 13
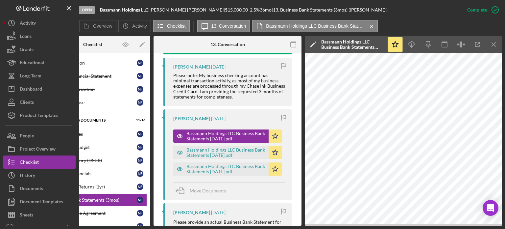
scroll to position [0, 0]
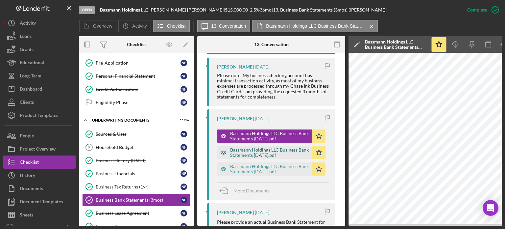
click at [230, 158] on div "Bassmann Holdings LLC Business Bank Statements [DATE].pdf" at bounding box center [269, 152] width 79 height 11
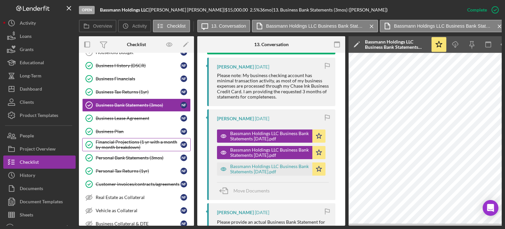
scroll to position [165, 0]
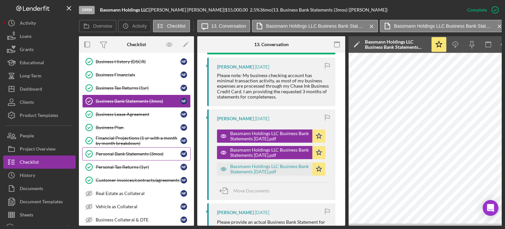
click at [126, 151] on div "Personal Bank Statements (3mos)" at bounding box center [138, 153] width 85 height 5
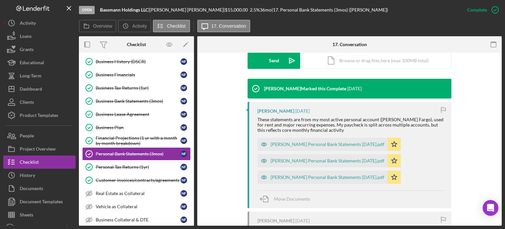
scroll to position [197, 0]
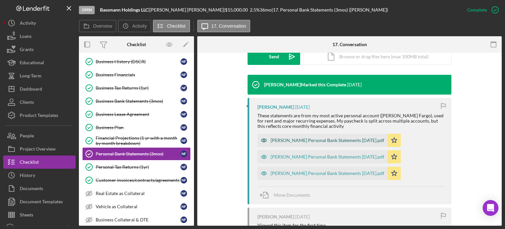
click at [268, 139] on icon "button" at bounding box center [264, 140] width 13 height 13
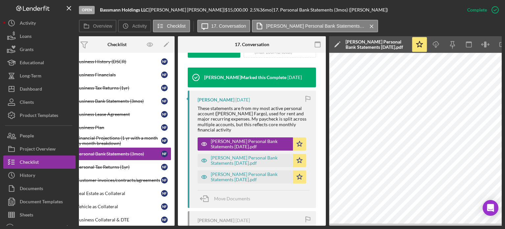
scroll to position [0, 0]
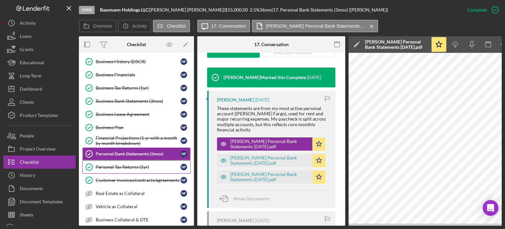
click at [123, 166] on div "Personal Tax Returns (1yr)" at bounding box center [138, 166] width 85 height 5
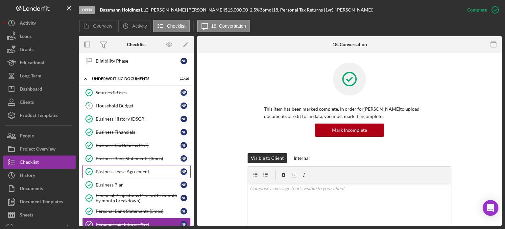
scroll to position [109, 0]
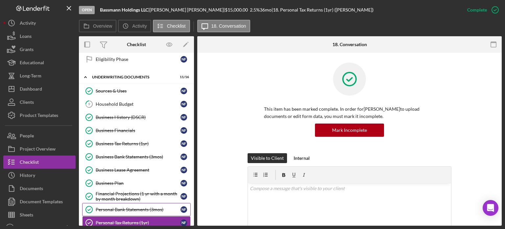
click at [122, 207] on div "Personal Bank Statements (3mos)" at bounding box center [138, 209] width 85 height 5
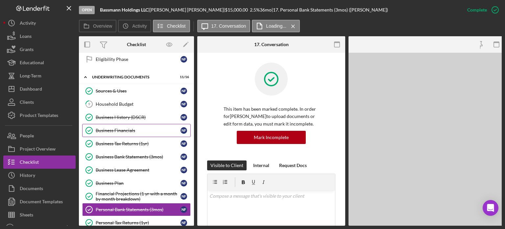
click at [125, 124] on link "Business Financials Business Financials N F" at bounding box center [136, 130] width 109 height 13
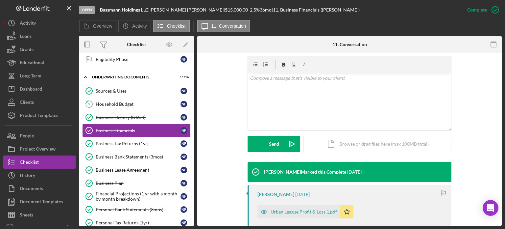
scroll to position [132, 0]
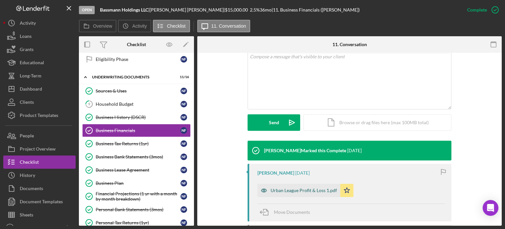
click at [265, 188] on icon "button" at bounding box center [264, 190] width 13 height 13
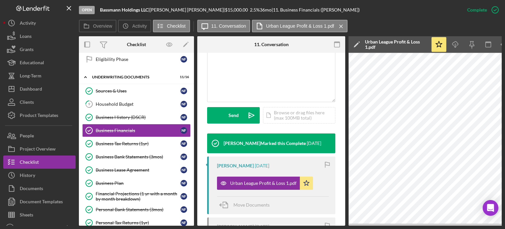
drag, startPoint x: 455, startPoint y: 225, endPoint x: 459, endPoint y: 223, distance: 4.4
click at [118, 151] on div "Open Bassmann Holdings LLC | [PERSON_NAME] | $15,000.00 2.5 % 36 mo | 11. Busin…" at bounding box center [252, 114] width 505 height 229
click at [33, 91] on div "Dashboard" at bounding box center [31, 89] width 22 height 15
